Goal: Find specific page/section: Find specific page/section

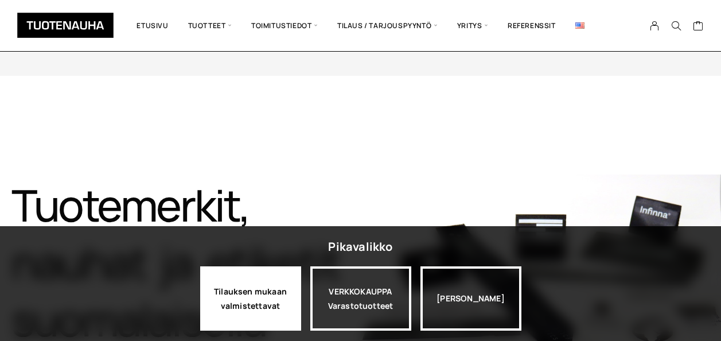
scroll to position [46, 0]
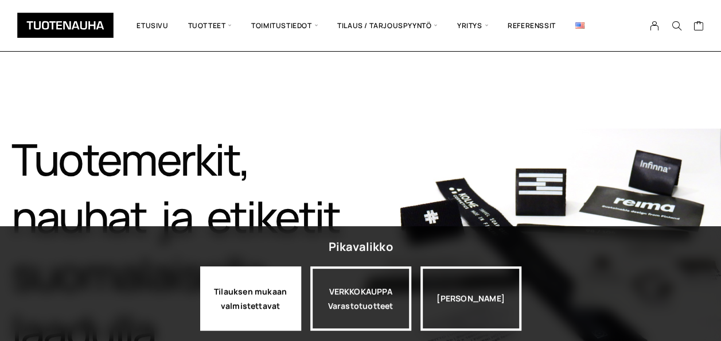
click at [288, 308] on div "Tilauksen mukaan valmistettavat" at bounding box center [250, 298] width 101 height 64
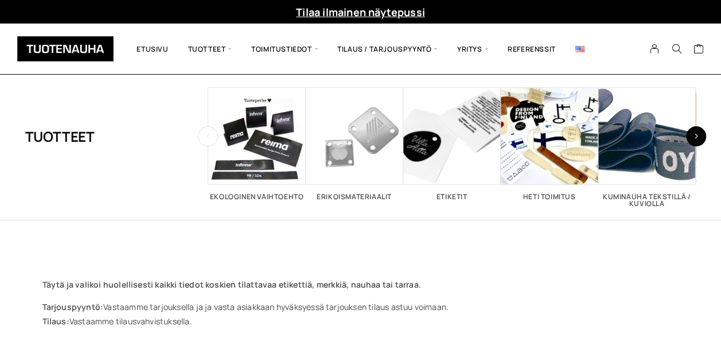
click at [692, 137] on button "button" at bounding box center [696, 136] width 20 height 20
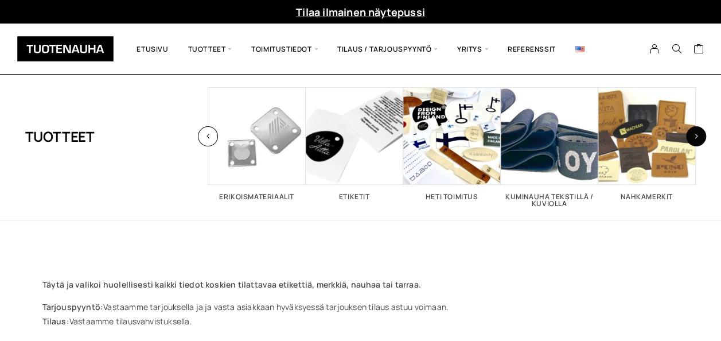
click at [692, 137] on button "button" at bounding box center [696, 136] width 20 height 20
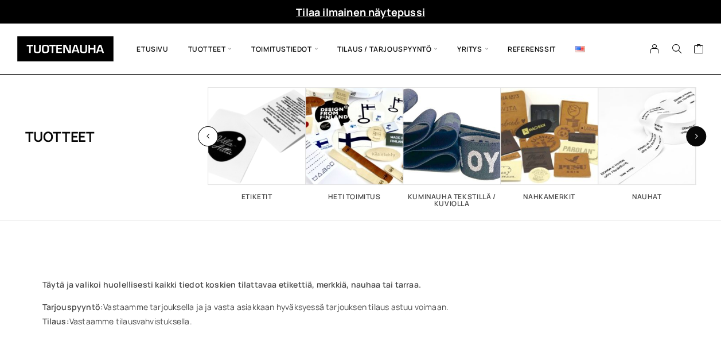
click at [692, 137] on button "button" at bounding box center [696, 136] width 20 height 20
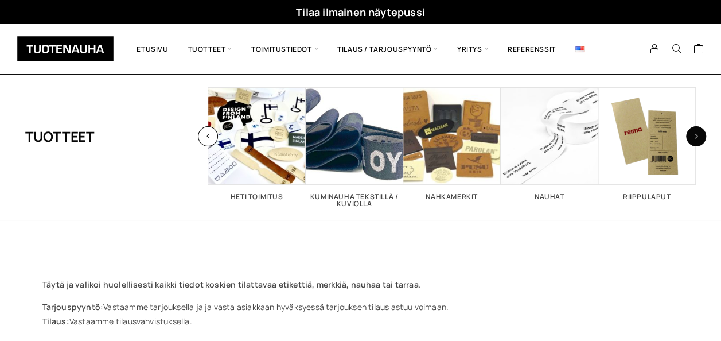
click at [692, 137] on button "button" at bounding box center [696, 136] width 20 height 20
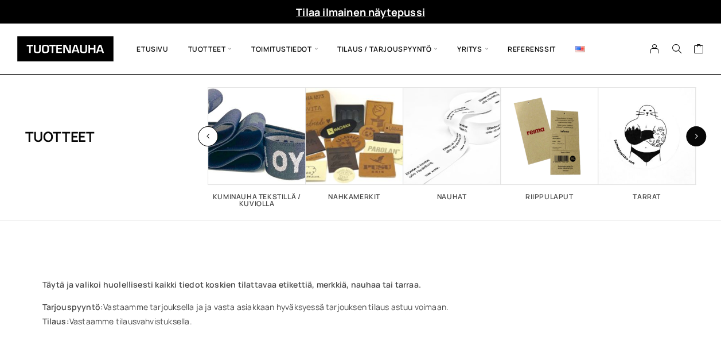
click at [692, 137] on button "button" at bounding box center [696, 136] width 20 height 20
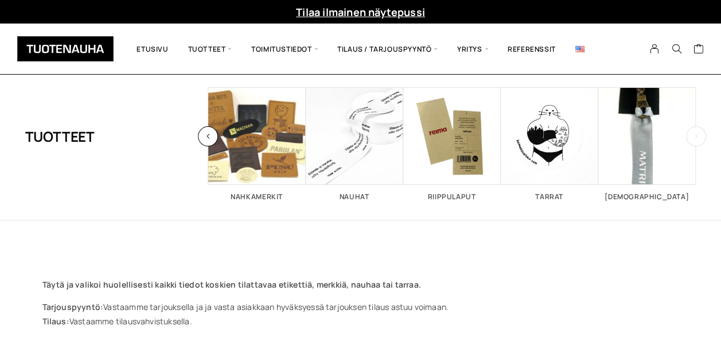
click at [692, 137] on button "button" at bounding box center [696, 136] width 20 height 20
